Goal: Task Accomplishment & Management: Manage account settings

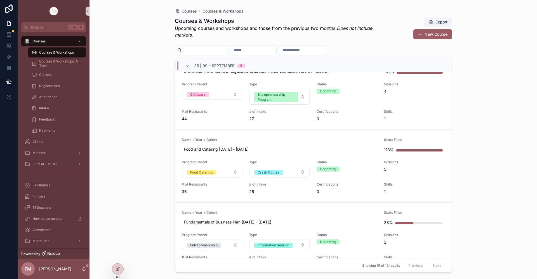
scroll to position [285, 0]
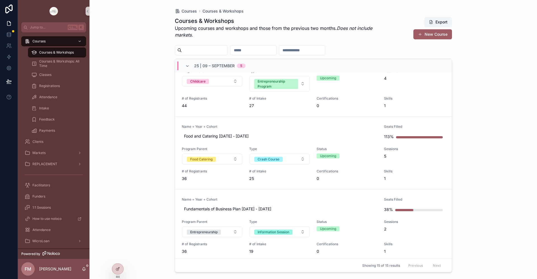
click at [263, 124] on link "Name + Year + Cohort Food and Catering [DATE] - [DATE] Seats Filled 113% Progra…" at bounding box center [313, 153] width 276 height 73
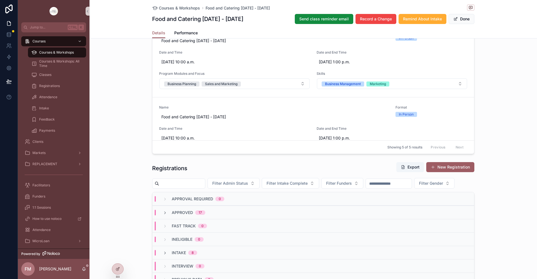
scroll to position [391, 0]
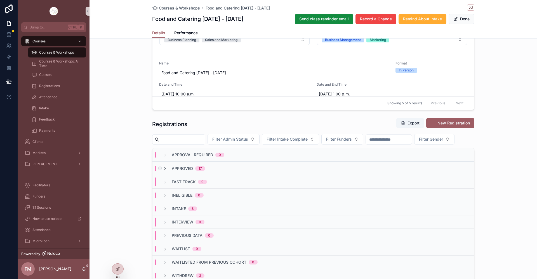
click at [165, 171] on icon "scrollable content" at bounding box center [165, 169] width 4 height 4
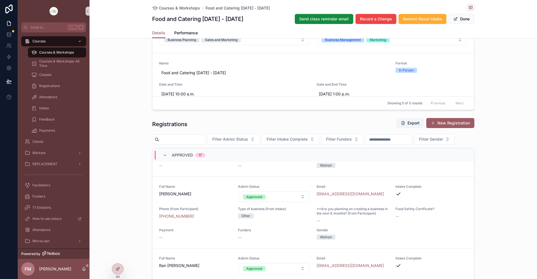
scroll to position [894, 0]
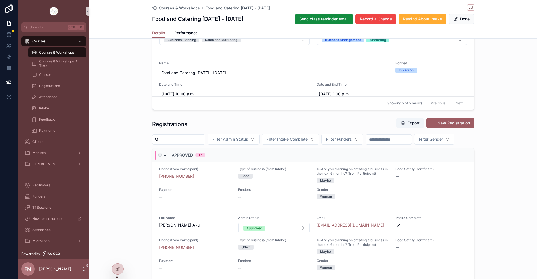
click at [163, 158] on icon "scrollable content" at bounding box center [165, 155] width 4 height 4
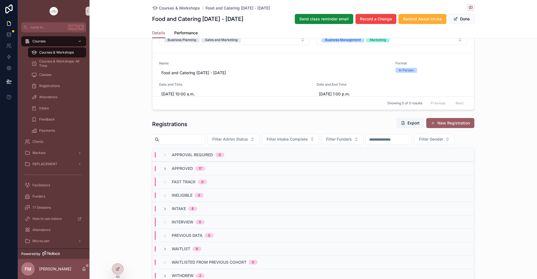
scroll to position [0, 0]
click at [163, 212] on icon "scrollable content" at bounding box center [165, 209] width 4 height 4
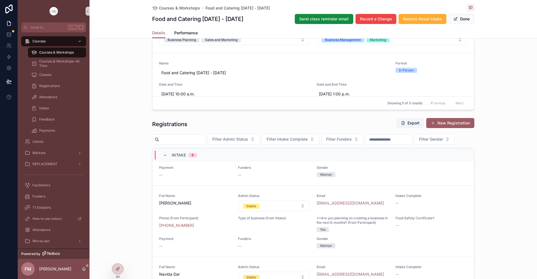
scroll to position [252, 0]
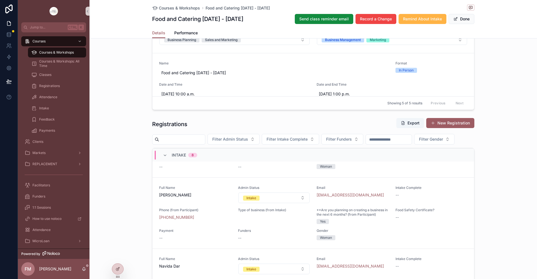
click at [414, 22] on button "Remind About Intake" at bounding box center [422, 19] width 48 height 10
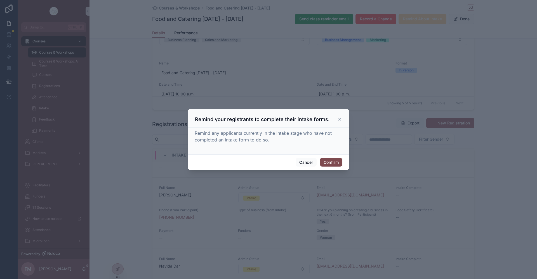
click at [327, 164] on button "Confirm" at bounding box center [331, 162] width 22 height 9
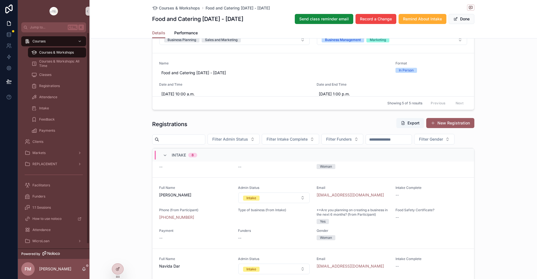
scroll to position [419, 0]
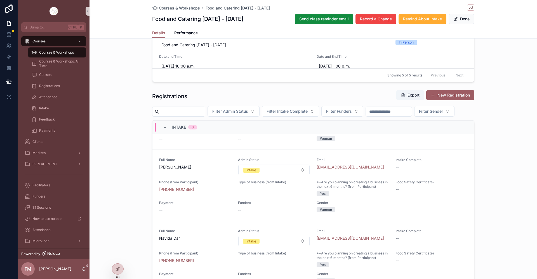
click at [73, 52] on span "Courses & Workshops" at bounding box center [56, 52] width 35 height 4
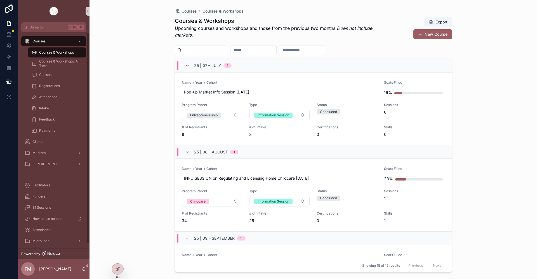
click at [39, 48] on div "Courses & Workshops" at bounding box center [56, 52] width 51 height 9
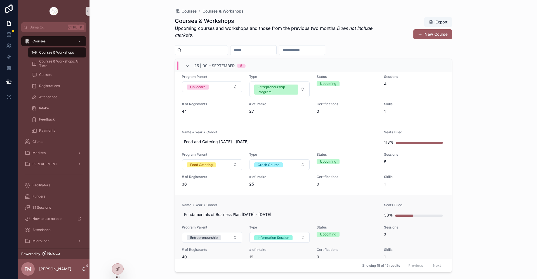
scroll to position [279, 0]
click at [296, 197] on link "Name + Year + Cohort Fundamentals of Business Plan [DATE] - [DATE] Seats Filled…" at bounding box center [313, 231] width 276 height 73
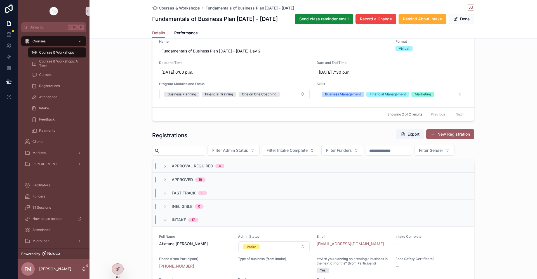
scroll to position [335, 0]
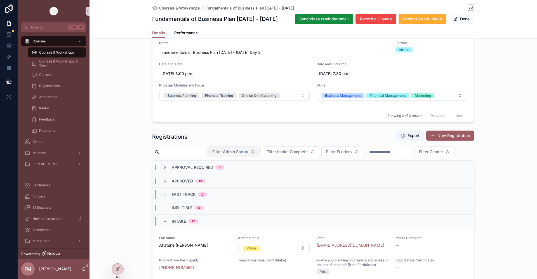
click at [254, 148] on button "Filter Admin Status" at bounding box center [233, 152] width 52 height 11
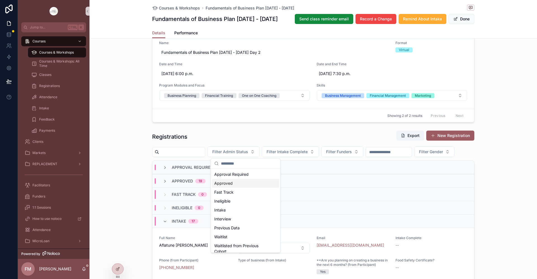
click at [242, 182] on div "Approved" at bounding box center [245, 183] width 67 height 9
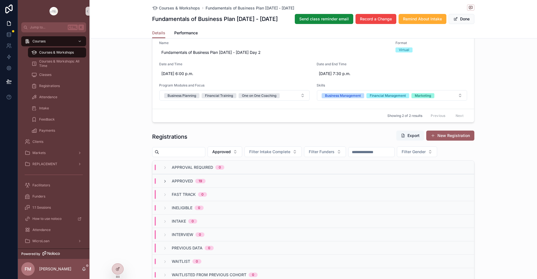
click at [416, 137] on button "Export" at bounding box center [410, 136] width 28 height 10
